Goal: Transaction & Acquisition: Purchase product/service

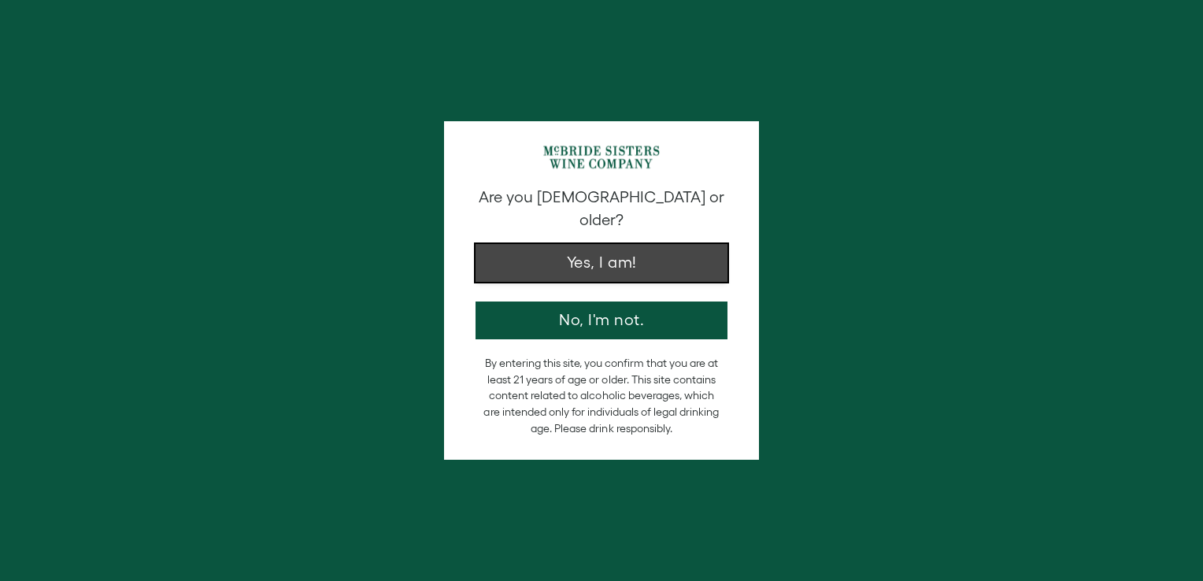
click at [656, 247] on button "Yes, I am!" at bounding box center [601, 263] width 252 height 38
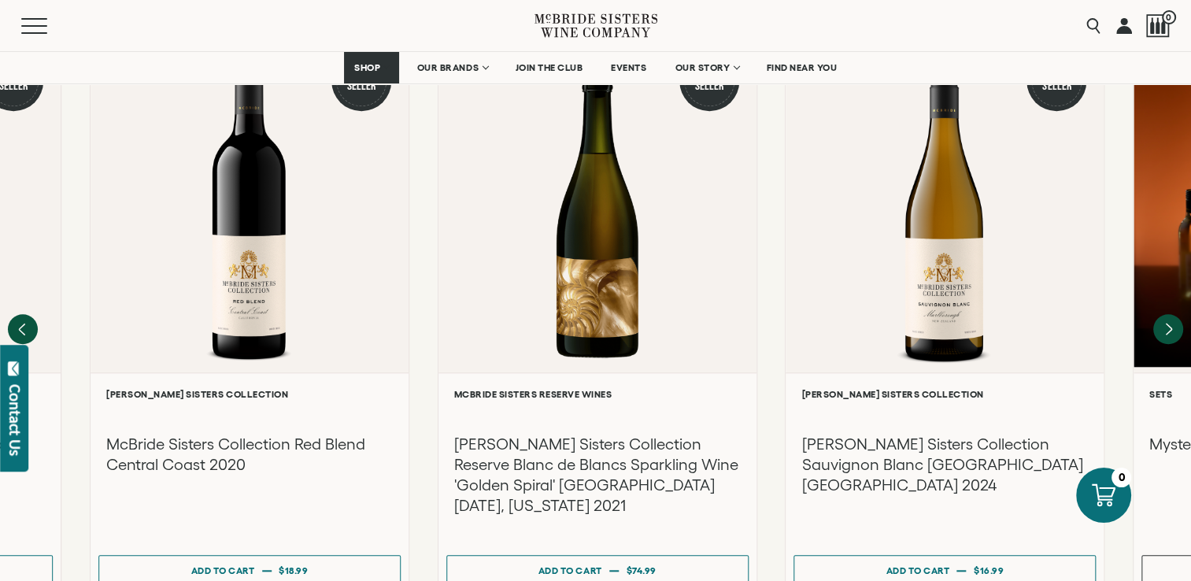
scroll to position [1459, 0]
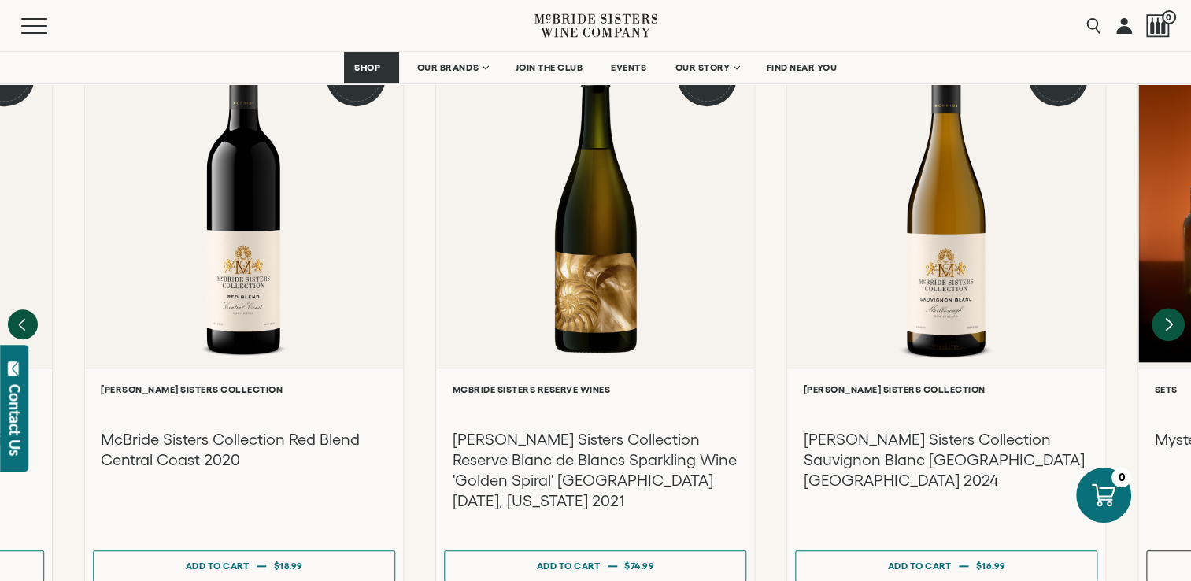
click at [1163, 308] on icon "Next" at bounding box center [1168, 324] width 33 height 33
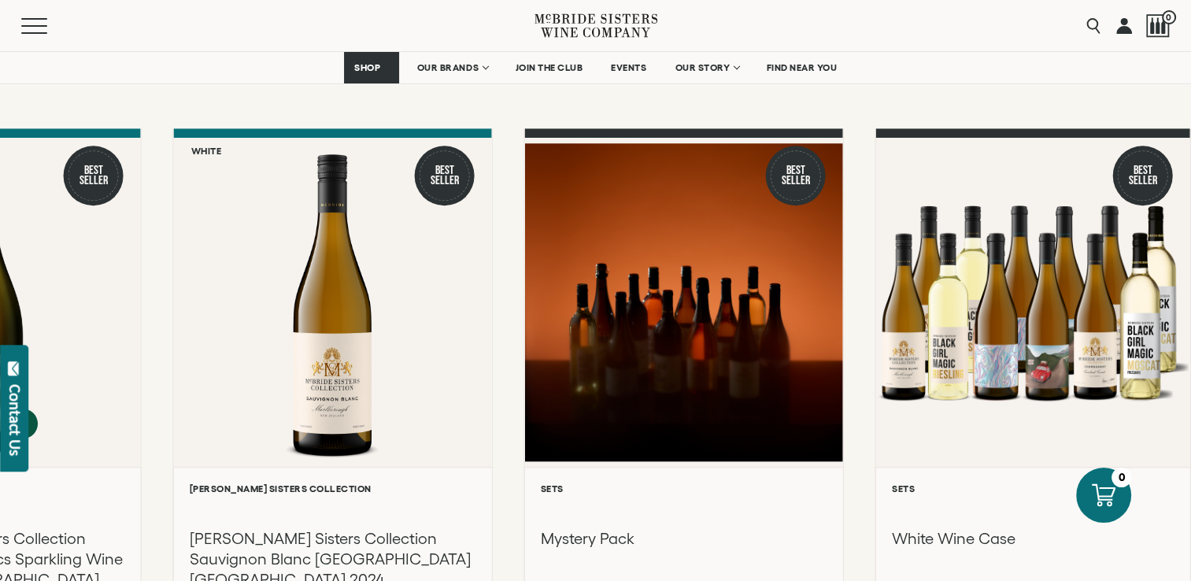
scroll to position [1345, 0]
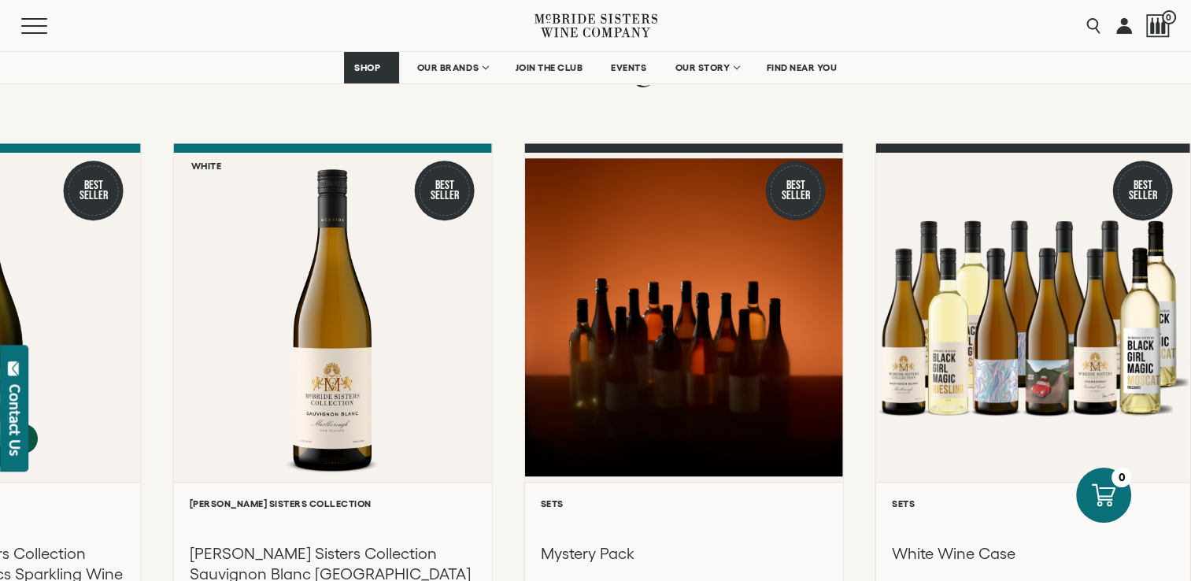
click at [13, 362] on icon at bounding box center [13, 368] width 11 height 14
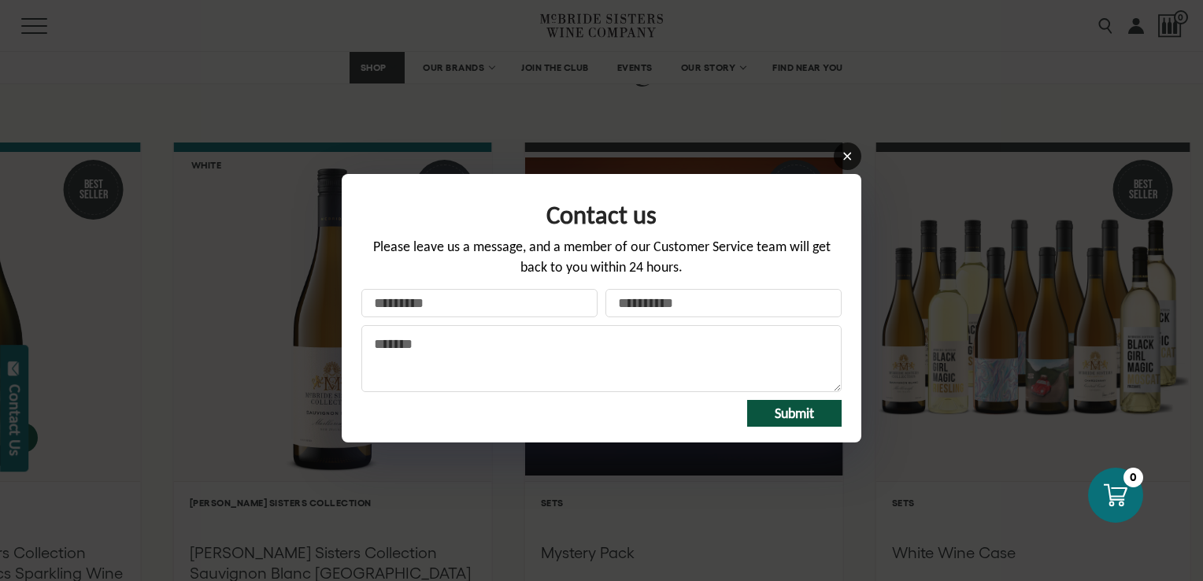
click at [847, 153] on icon at bounding box center [847, 156] width 12 height 12
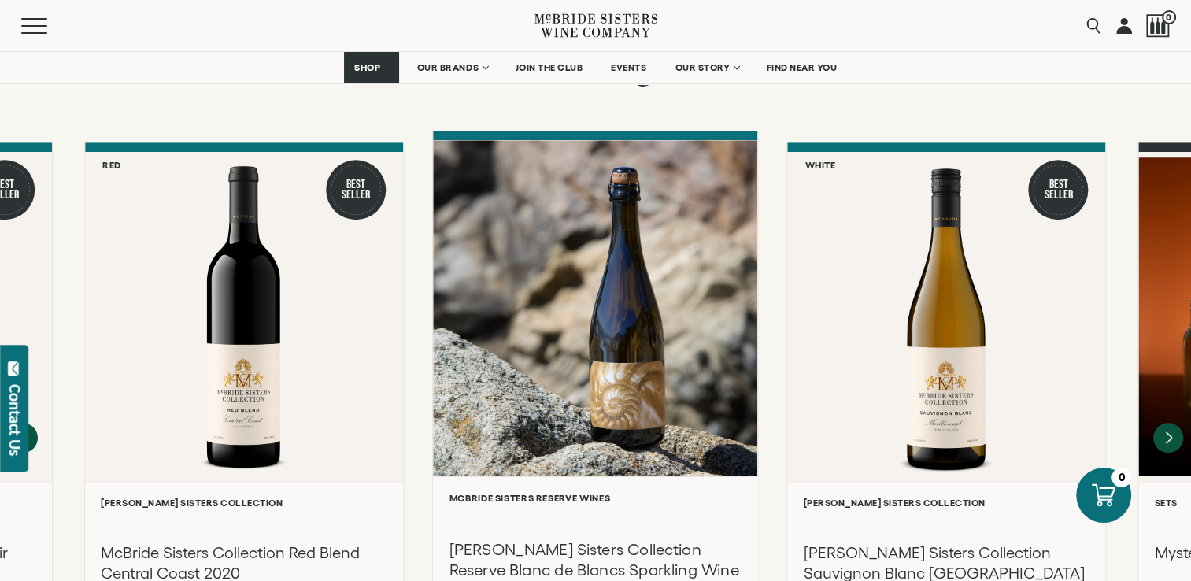
click at [752, 488] on div "**********" at bounding box center [595, 588] width 324 height 227
click at [742, 538] on h3 "[PERSON_NAME] Sisters Collection Reserve Blanc de Blancs Sparkling Wine 'Golden…" at bounding box center [595, 579] width 292 height 83
